Goal: Task Accomplishment & Management: Manage account settings

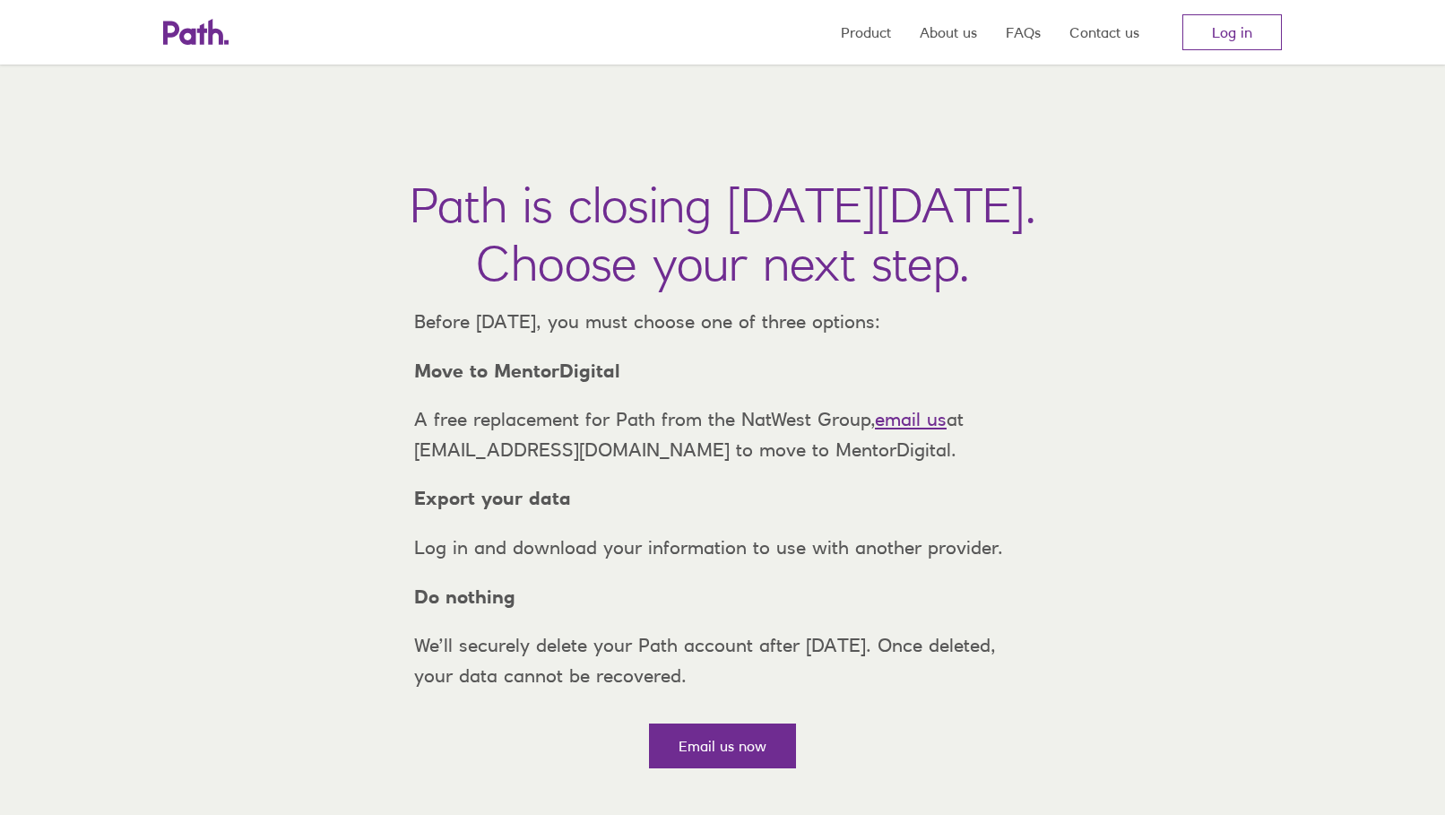
scroll to position [90, 0]
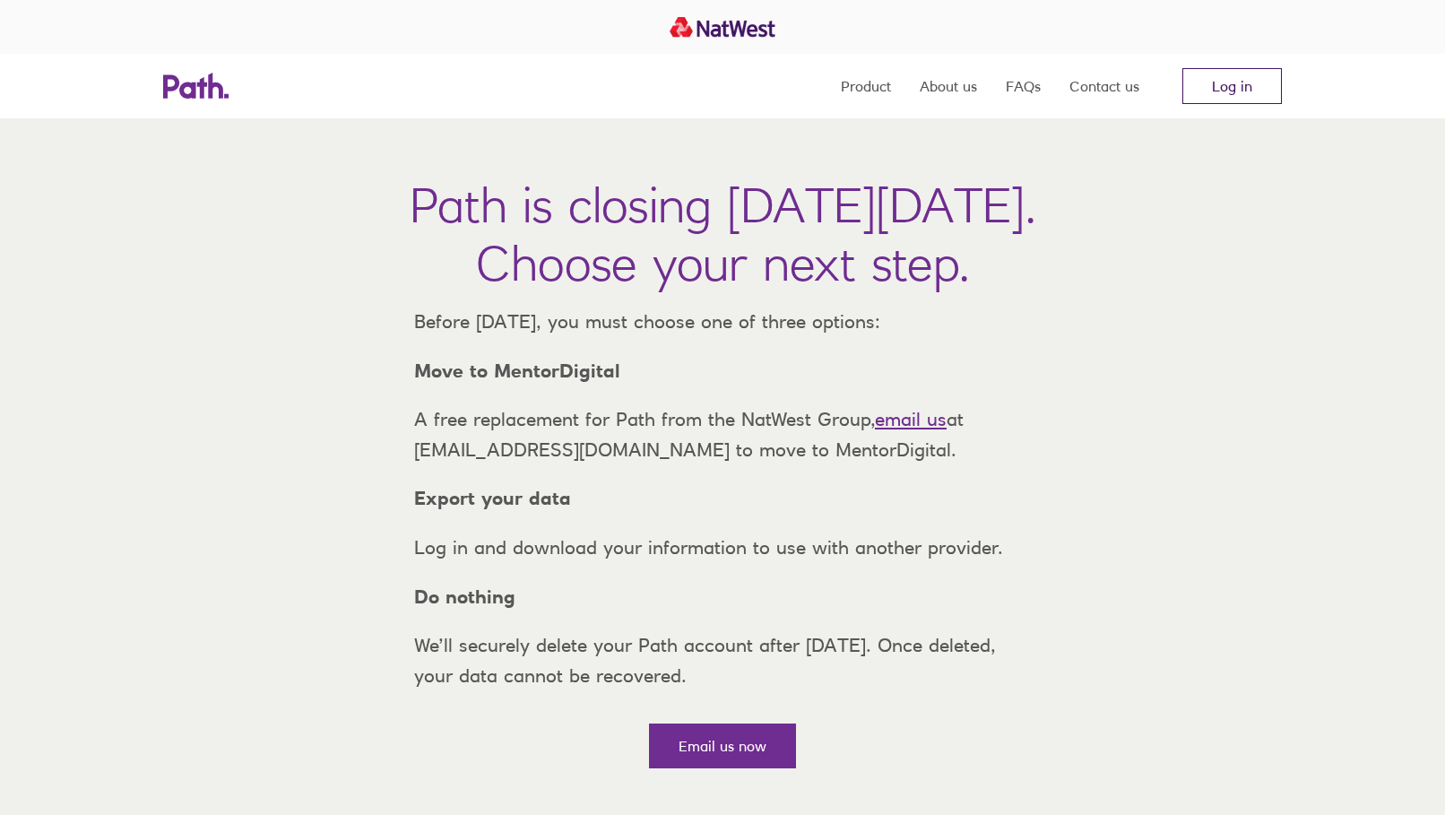
click at [1248, 79] on link "Log in" at bounding box center [1232, 86] width 100 height 36
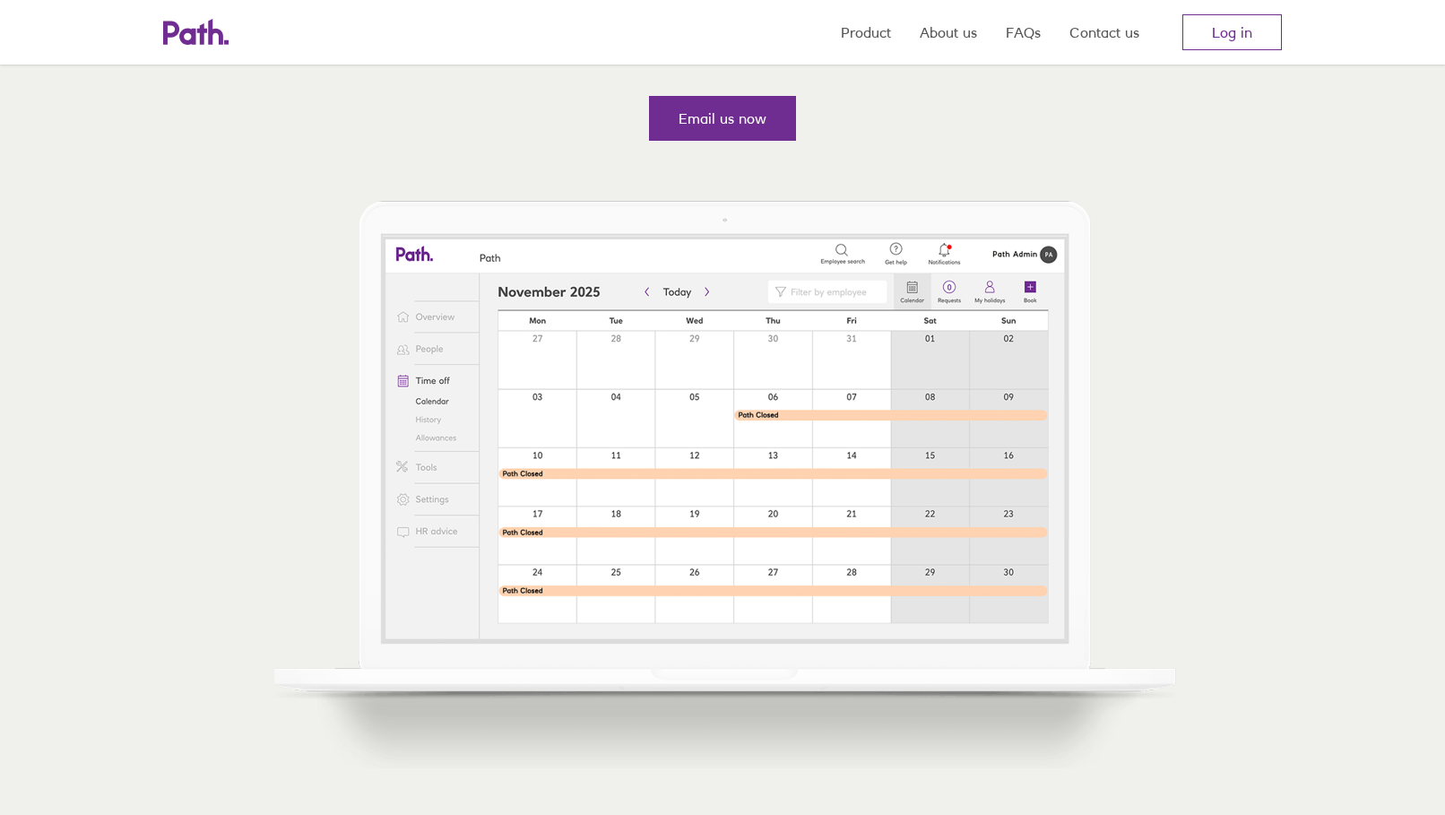
scroll to position [269, 0]
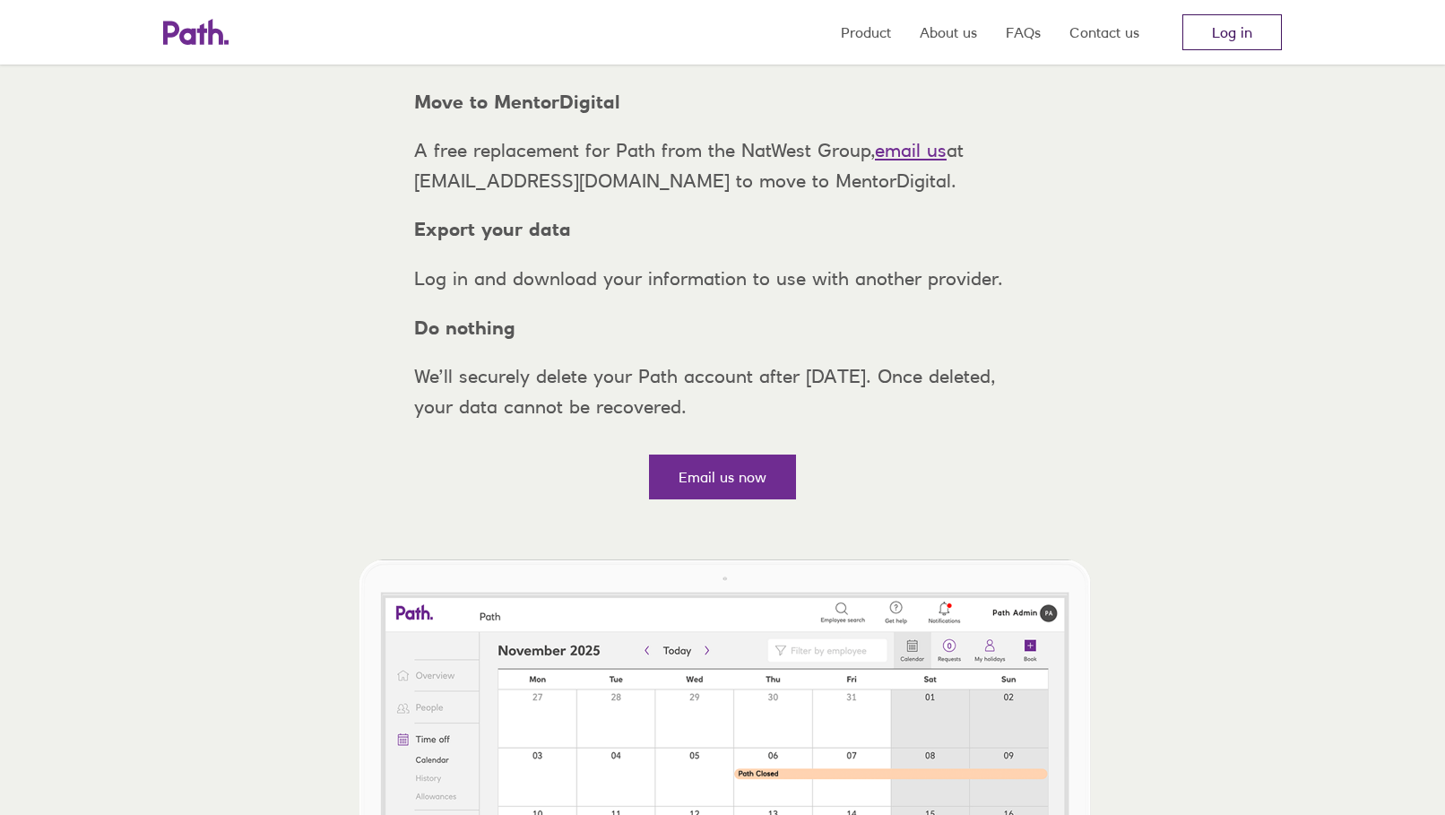
click at [1208, 26] on link "Log in" at bounding box center [1232, 32] width 100 height 36
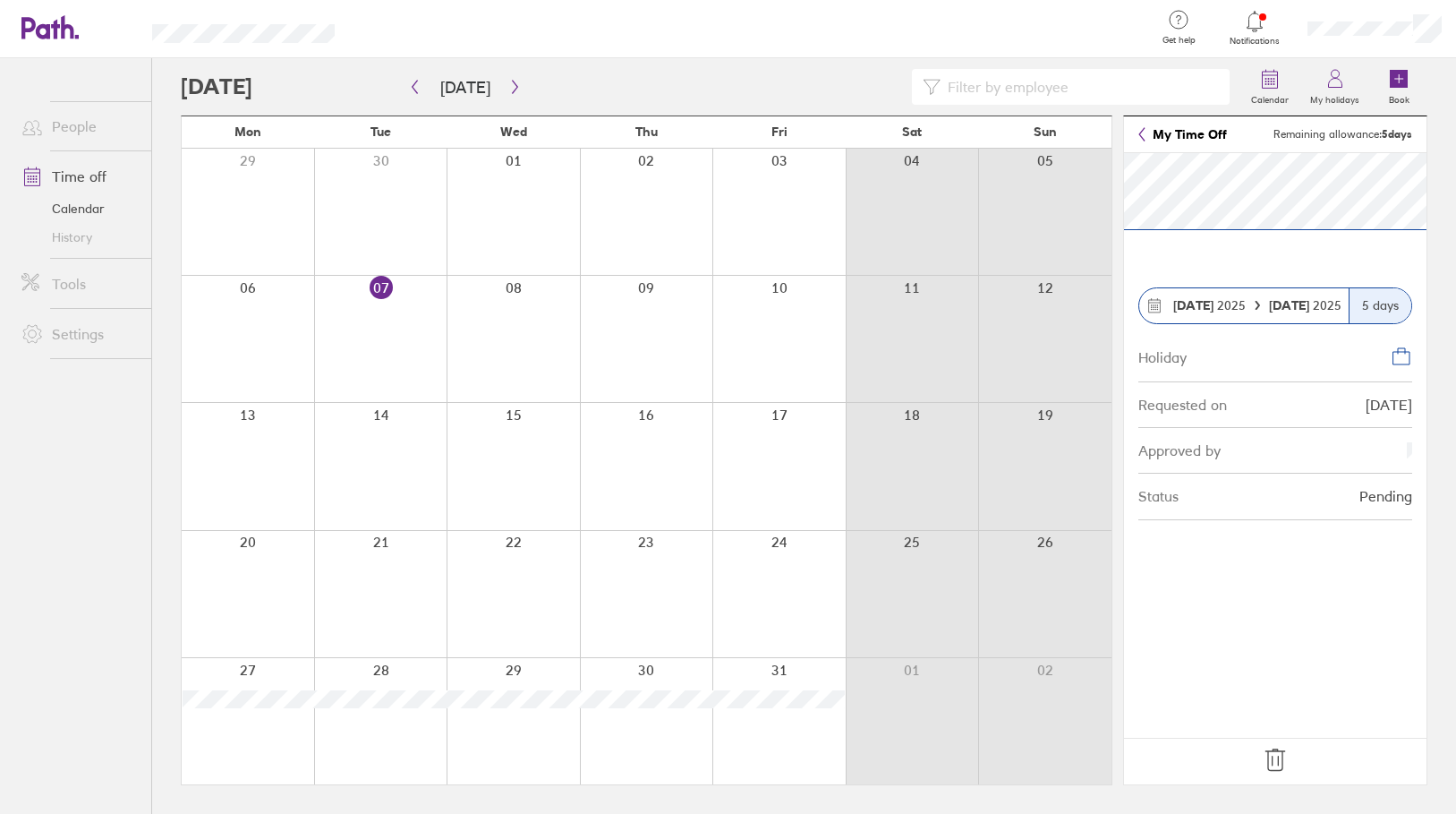
click at [1287, 766] on icon at bounding box center [1275, 760] width 29 height 29
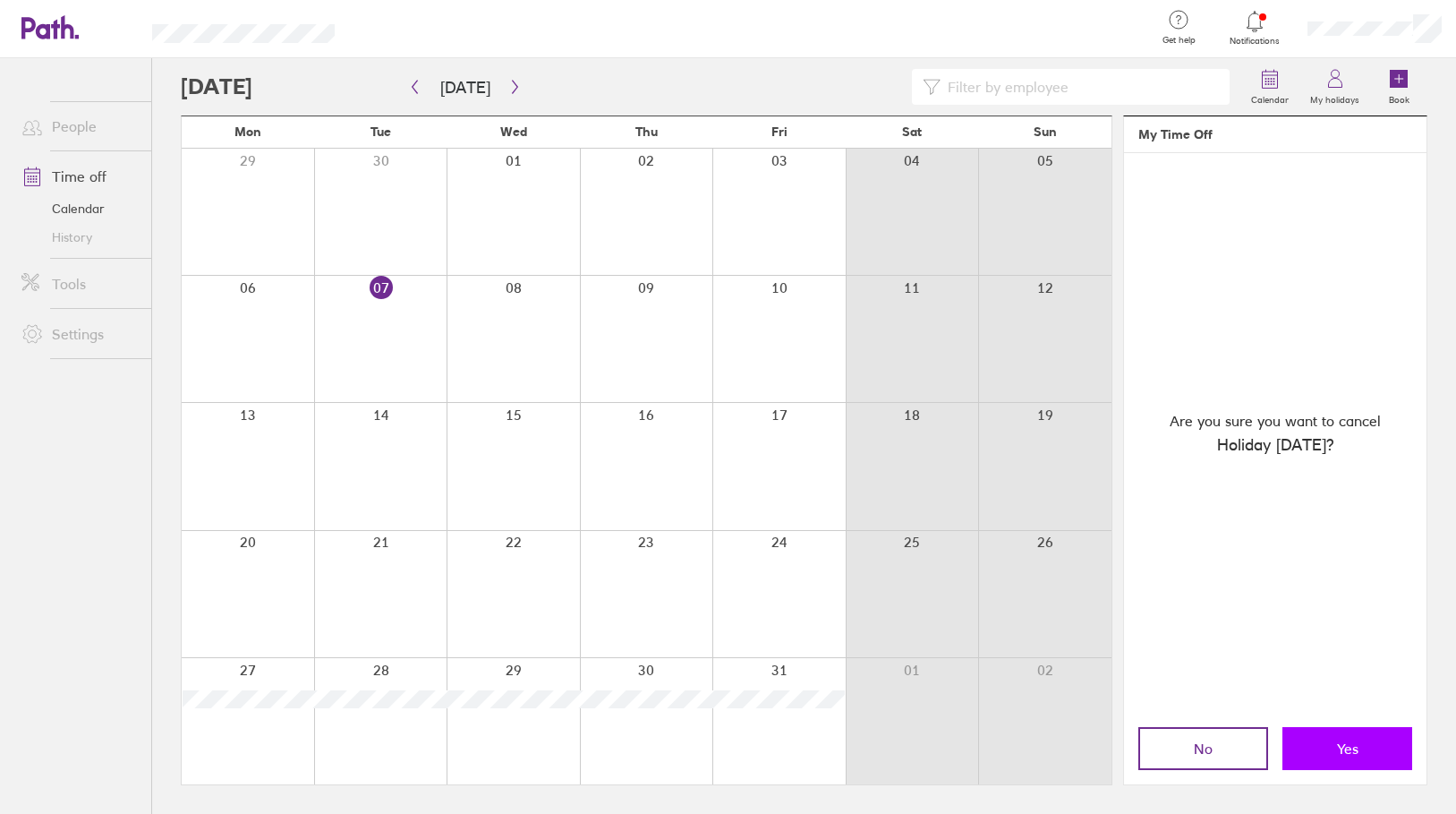
click at [1333, 747] on button "Yes" at bounding box center [1348, 748] width 130 height 43
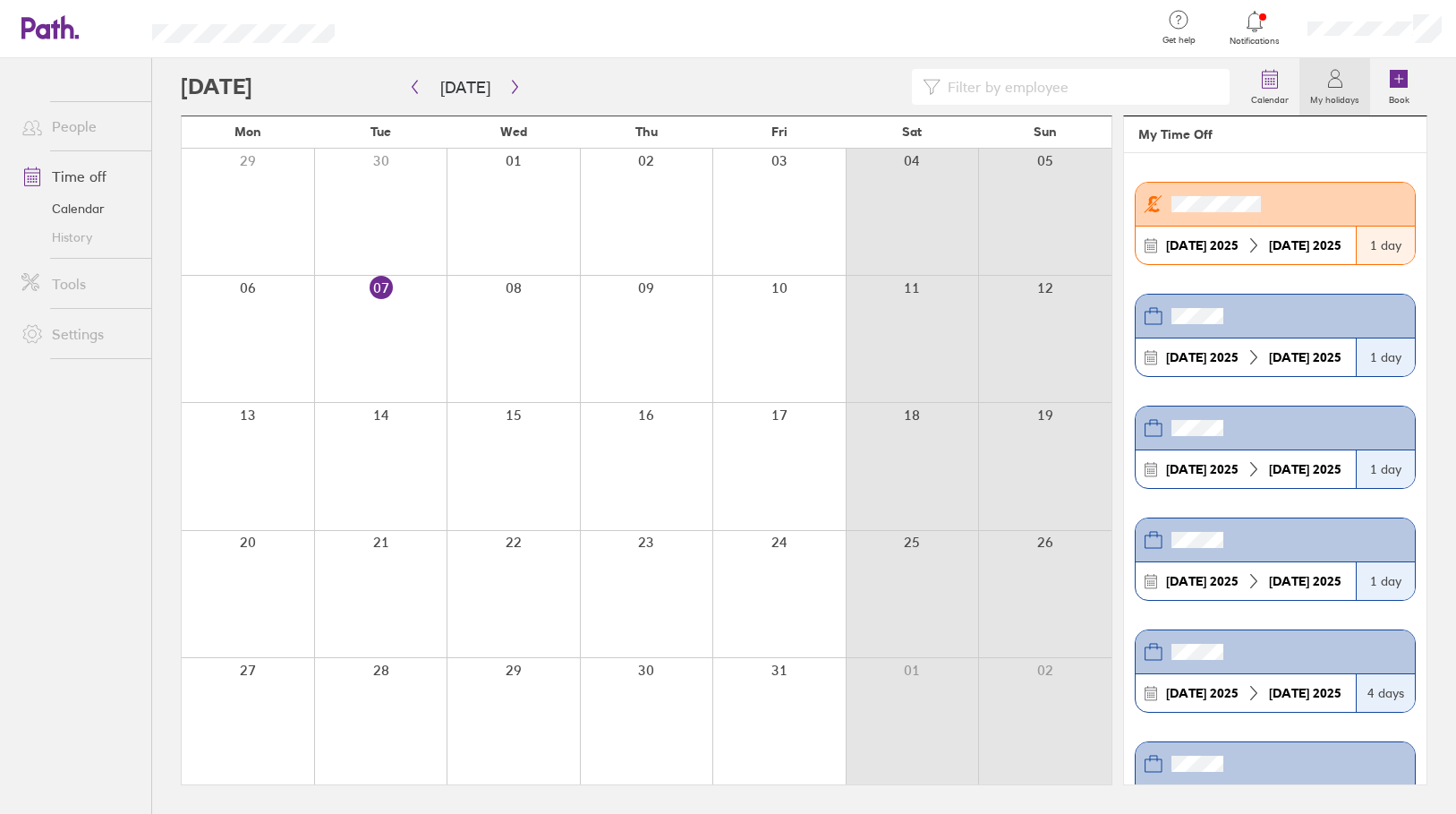
click at [754, 580] on div at bounding box center [780, 594] width 134 height 126
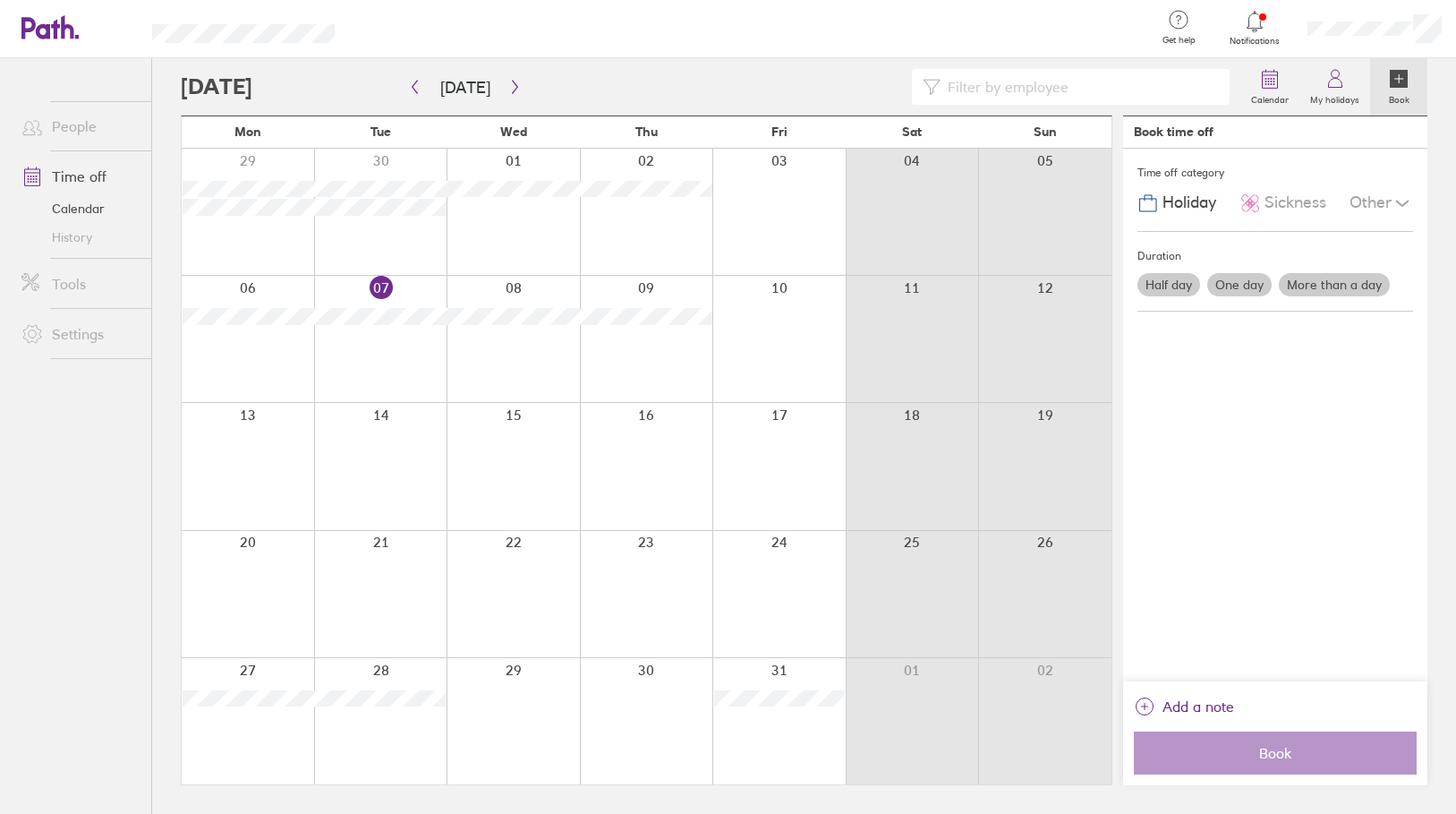
click at [763, 550] on div at bounding box center [780, 594] width 134 height 126
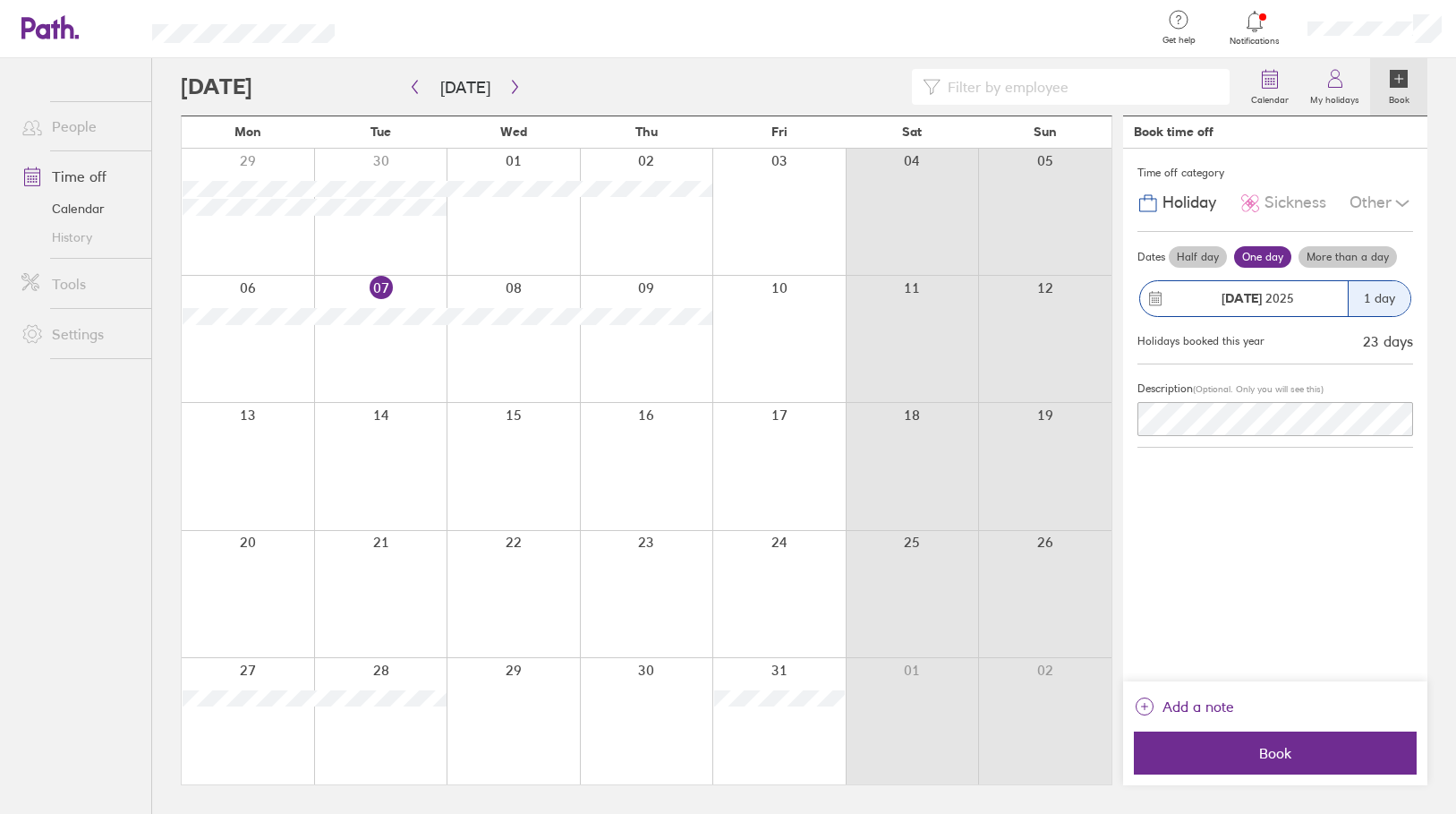
click at [772, 472] on div at bounding box center [780, 465] width 134 height 126
click at [771, 583] on div at bounding box center [780, 594] width 134 height 126
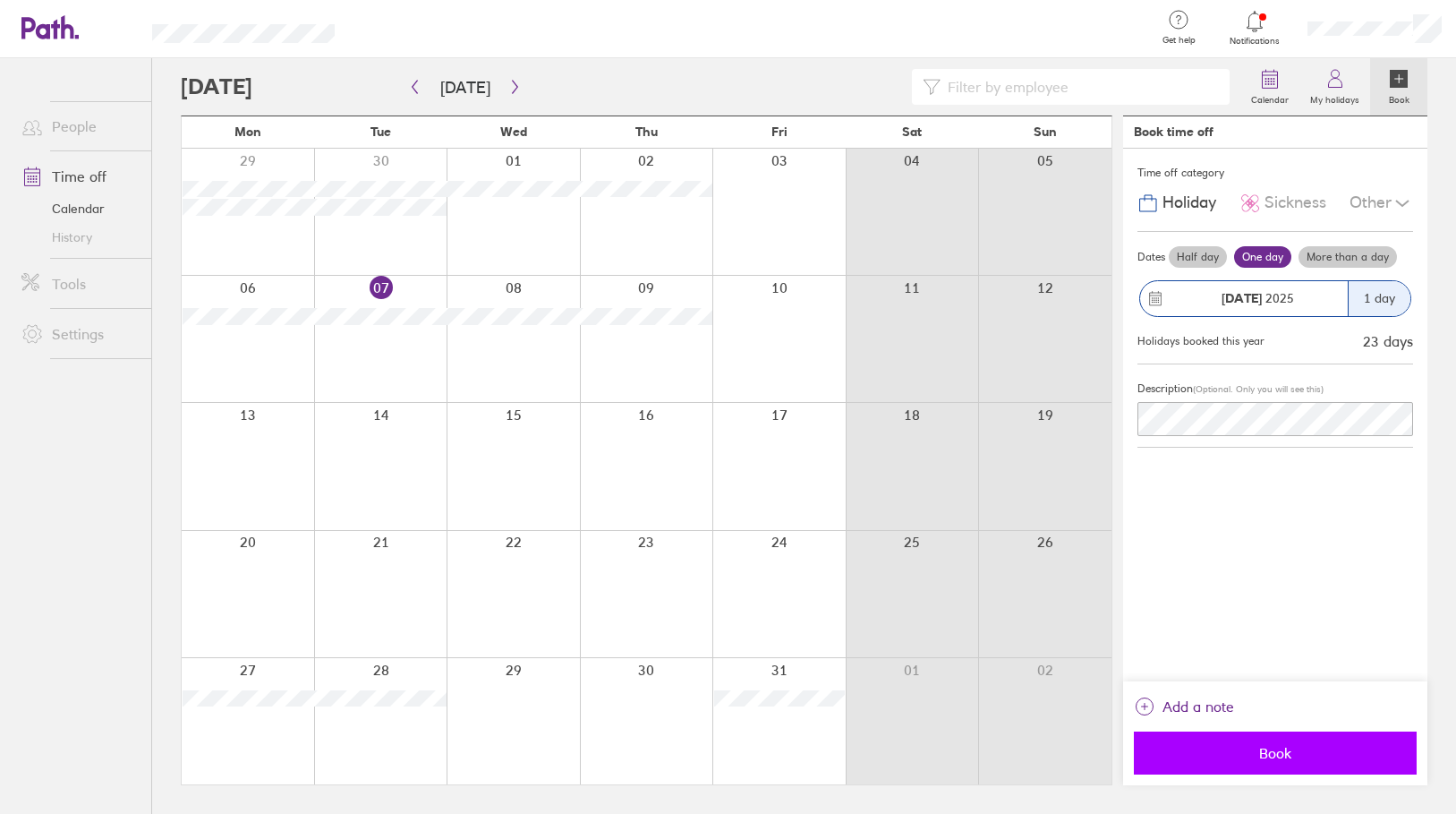
click at [1302, 753] on span "Book" at bounding box center [1275, 753] width 258 height 16
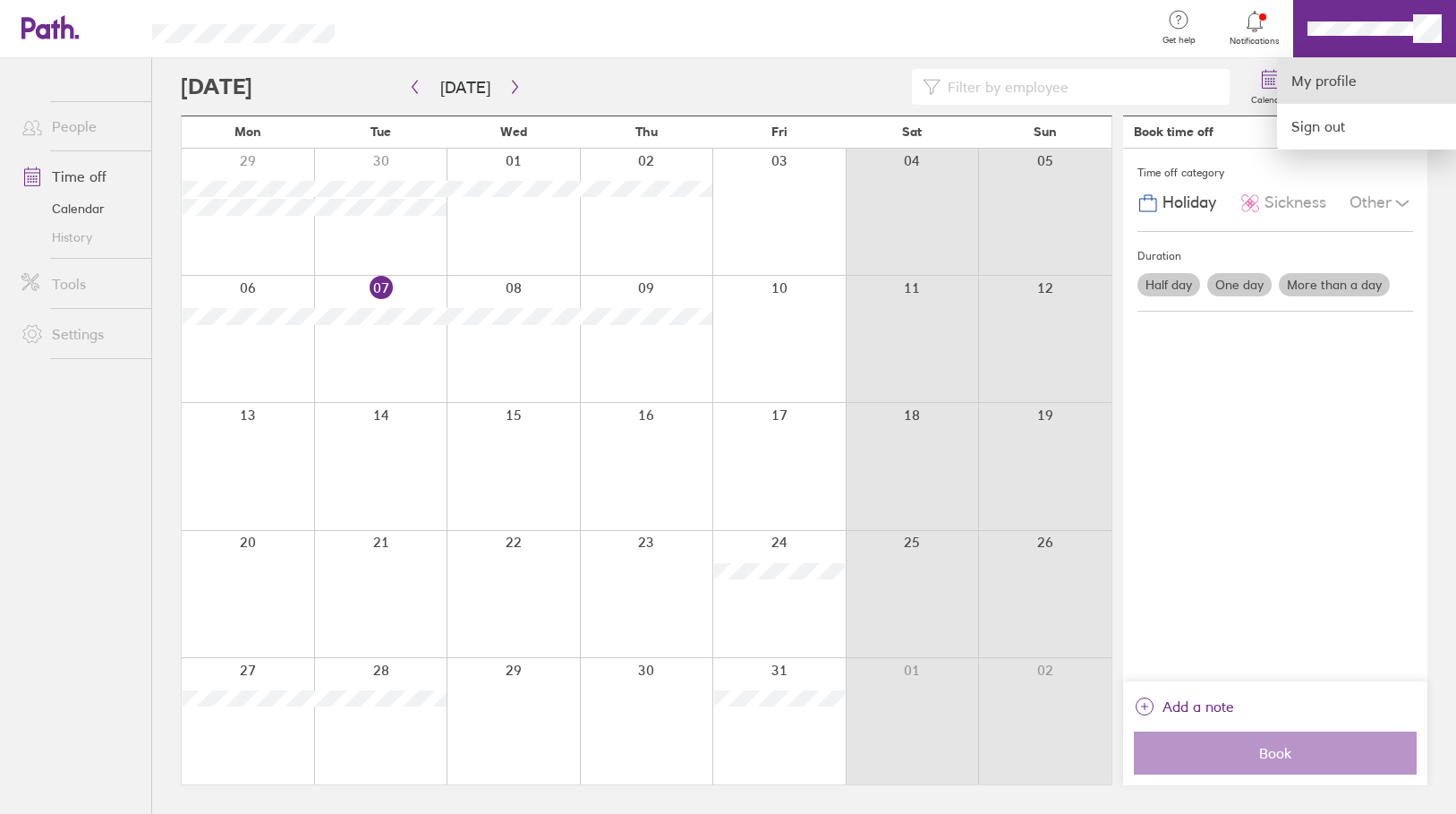
click at [1320, 78] on link "My profile" at bounding box center [1366, 81] width 179 height 46
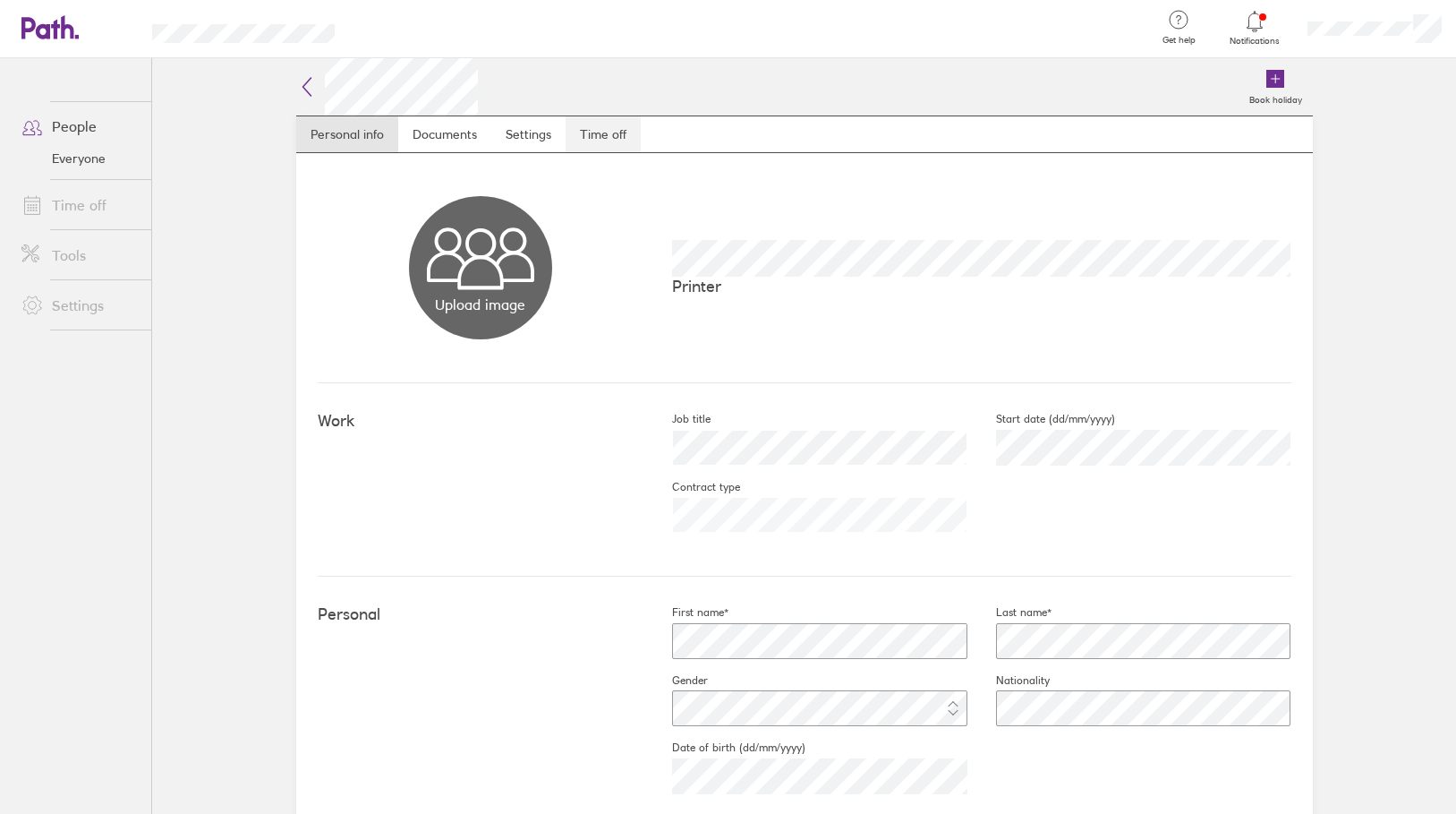
click at [597, 128] on link "Time off" at bounding box center [603, 135] width 75 height 36
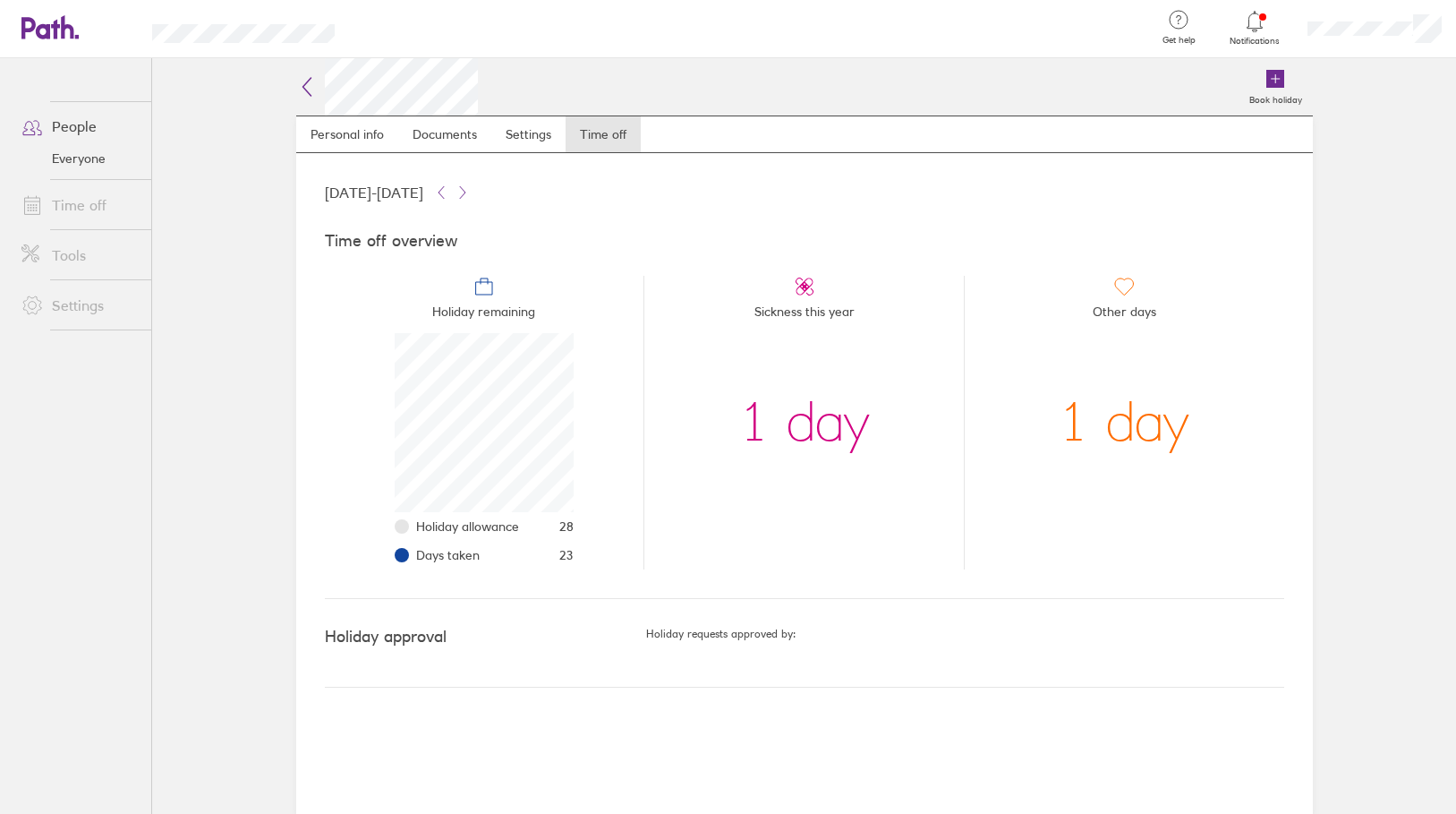
scroll to position [179, 179]
click at [61, 203] on link "Time off" at bounding box center [79, 205] width 144 height 36
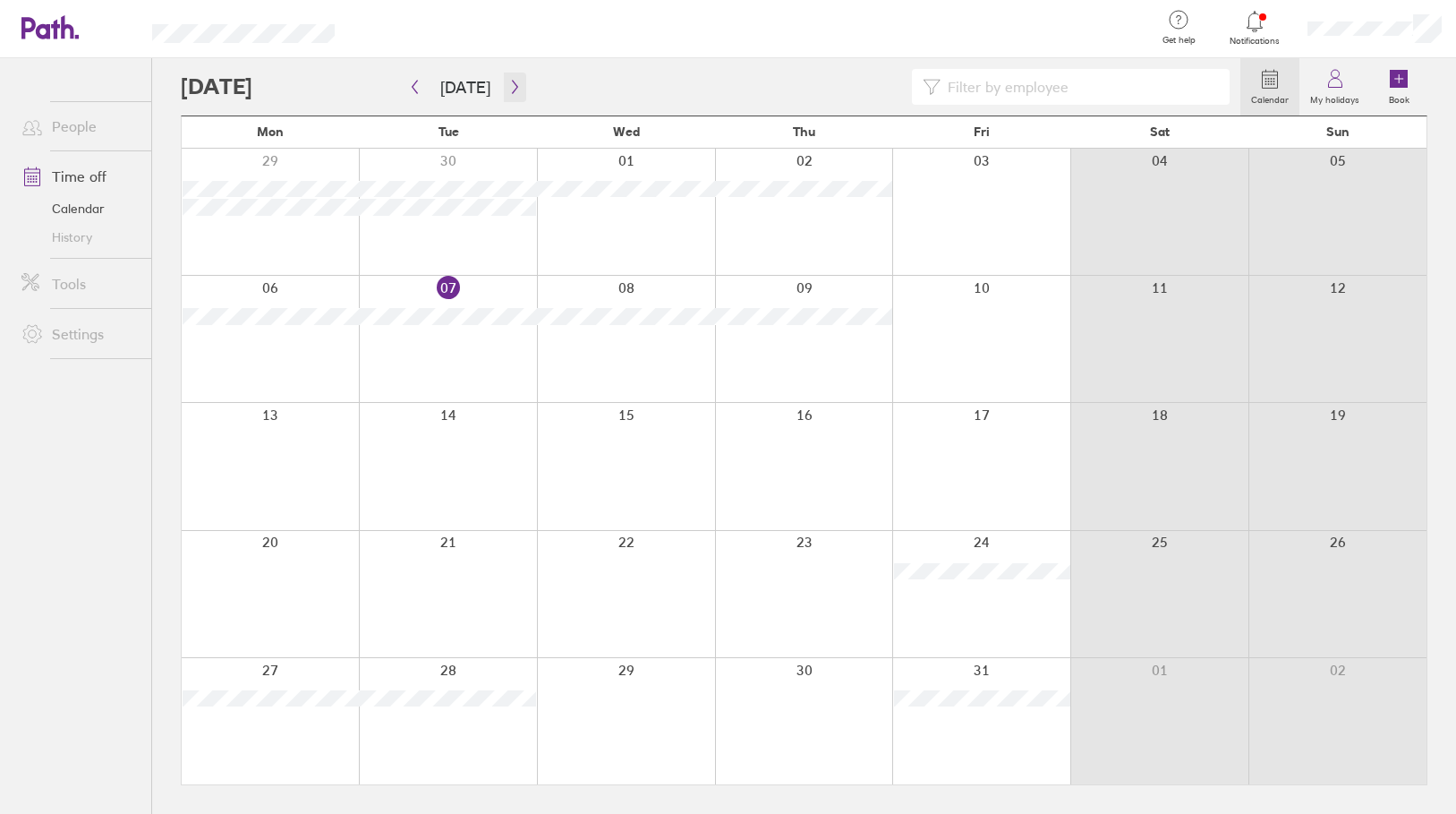
click at [512, 89] on icon "button" at bounding box center [514, 87] width 5 height 13
